Goal: Book appointment/travel/reservation

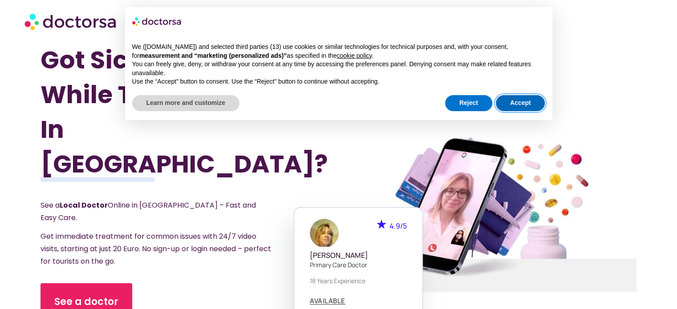
click at [515, 101] on button "Accept" at bounding box center [520, 103] width 49 height 16
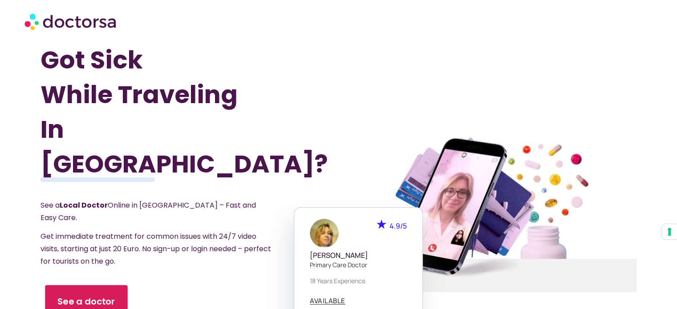
click at [121, 285] on link "See a doctor" at bounding box center [86, 302] width 82 height 34
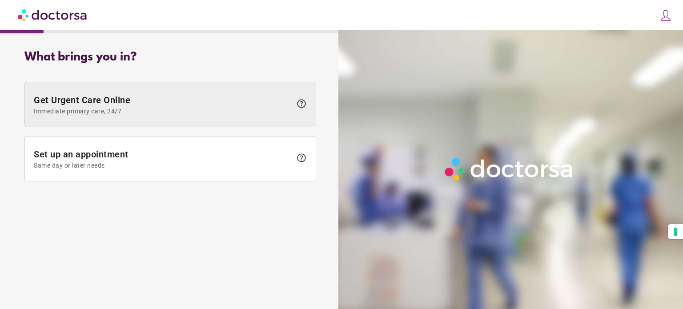
click at [141, 100] on span "Get Urgent Care Online Immediate primary care, 24/7" at bounding box center [163, 105] width 258 height 20
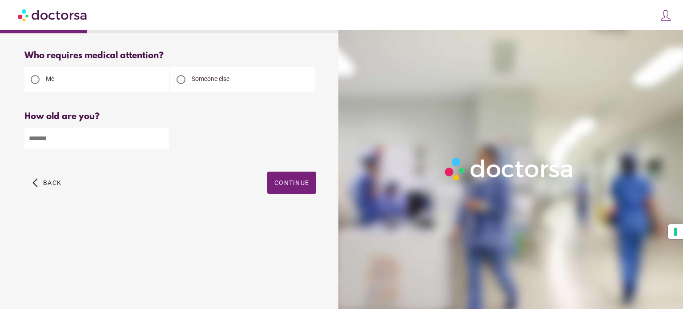
click at [214, 78] on span "Someone else" at bounding box center [211, 78] width 38 height 7
click at [90, 141] on input "number" at bounding box center [96, 139] width 145 height 22
type input "**"
click at [295, 188] on span "button" at bounding box center [291, 183] width 49 height 22
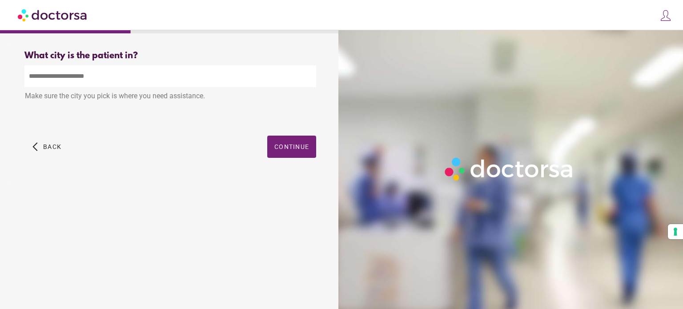
drag, startPoint x: 85, startPoint y: 93, endPoint x: 208, endPoint y: 96, distance: 123.3
click at [208, 96] on div "Make sure the city you pick is where you need assistance." at bounding box center [170, 97] width 292 height 20
click at [278, 146] on span "Continue" at bounding box center [292, 146] width 35 height 7
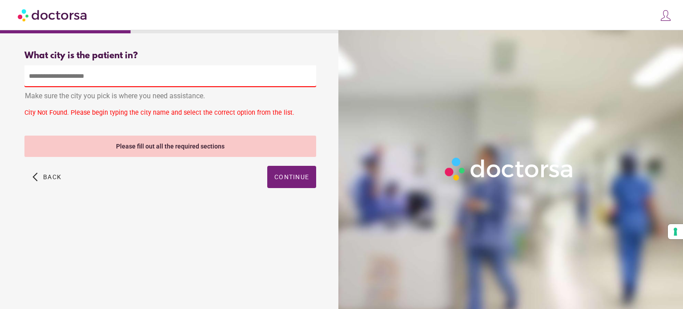
click at [139, 109] on div "Make sure the city you pick is where you need assistance. City Not Found. Pleas…" at bounding box center [170, 95] width 292 height 61
click at [117, 89] on div "Make sure the city you pick is where you need assistance." at bounding box center [170, 97] width 292 height 20
click at [116, 81] on input "text" at bounding box center [170, 76] width 292 height 22
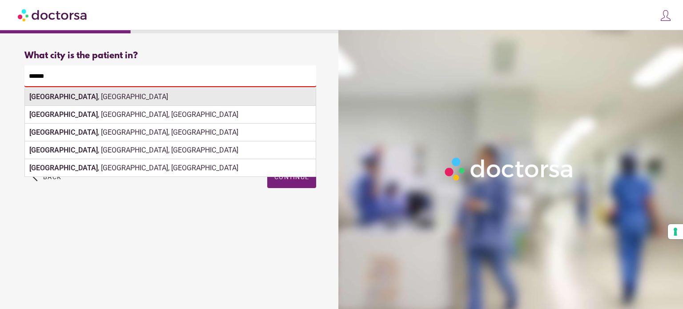
click at [108, 101] on div "Lisbon , Portugal" at bounding box center [170, 97] width 291 height 18
type input "**********"
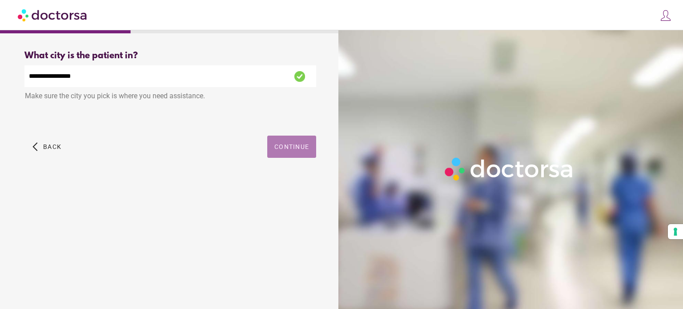
click at [283, 167] on div "arrow_back_ios Back Continue" at bounding box center [170, 154] width 292 height 36
click at [313, 146] on span "button" at bounding box center [291, 147] width 49 height 22
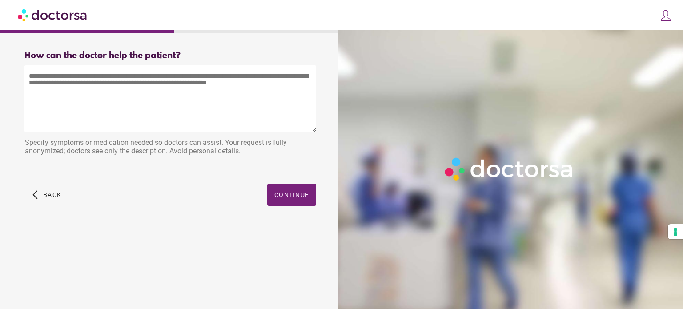
drag, startPoint x: 58, startPoint y: 76, endPoint x: 184, endPoint y: 133, distance: 138.2
click at [184, 133] on div at bounding box center [170, 99] width 292 height 69
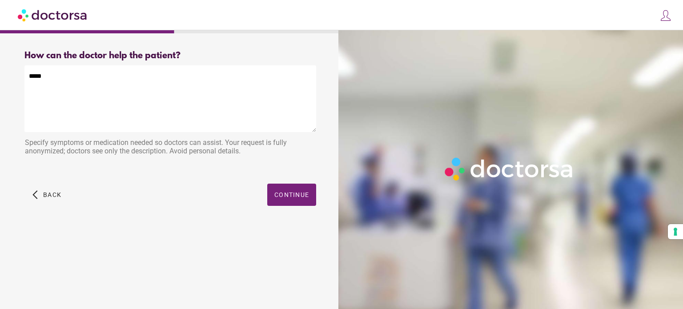
type textarea "*****"
